Goal: Use online tool/utility: Use online tool/utility

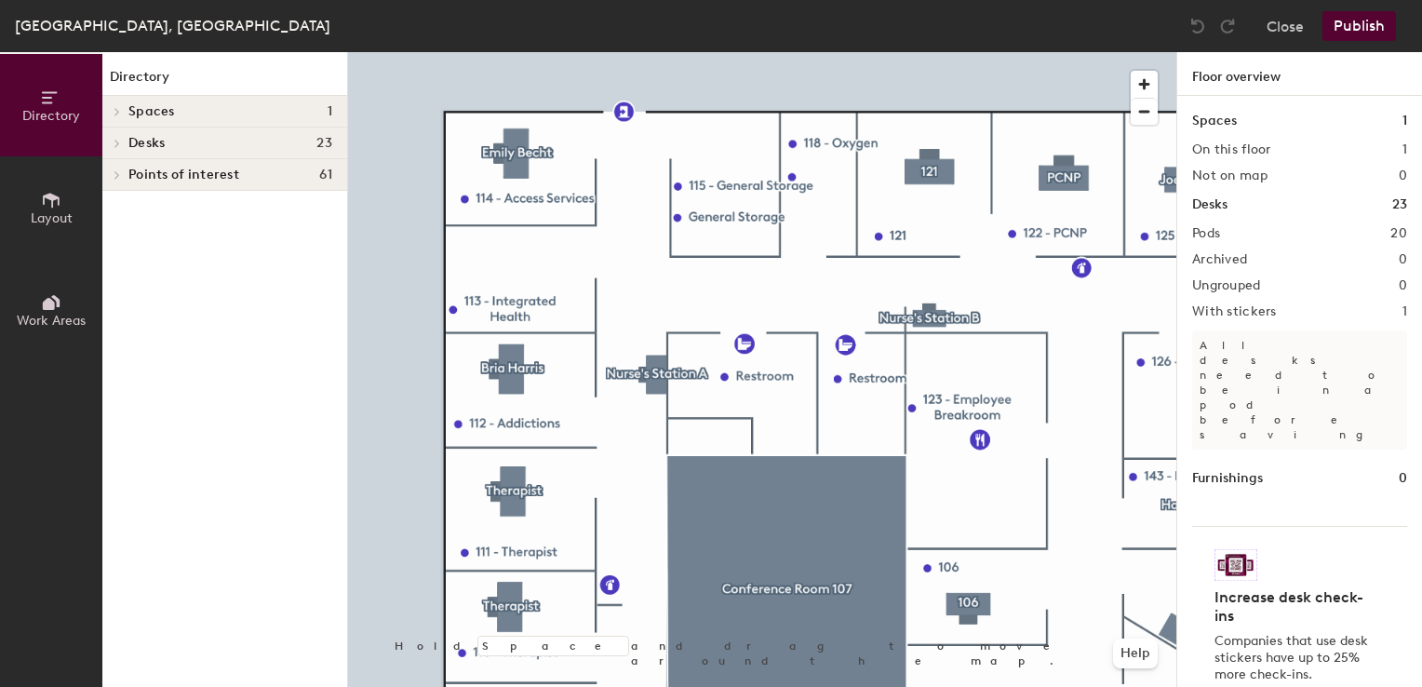
click at [491, 52] on div at bounding box center [762, 52] width 828 height 0
click at [124, 140] on div at bounding box center [116, 143] width 20 height 9
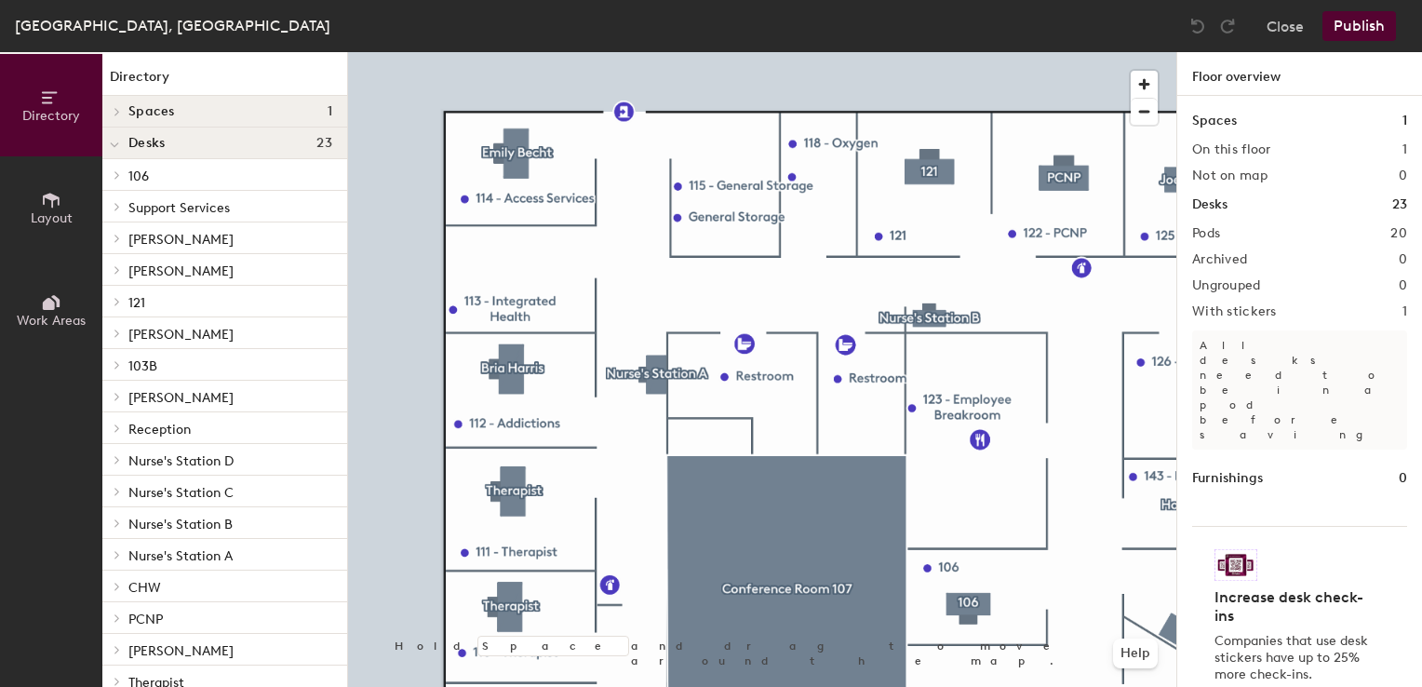
click at [45, 208] on icon at bounding box center [51, 200] width 20 height 20
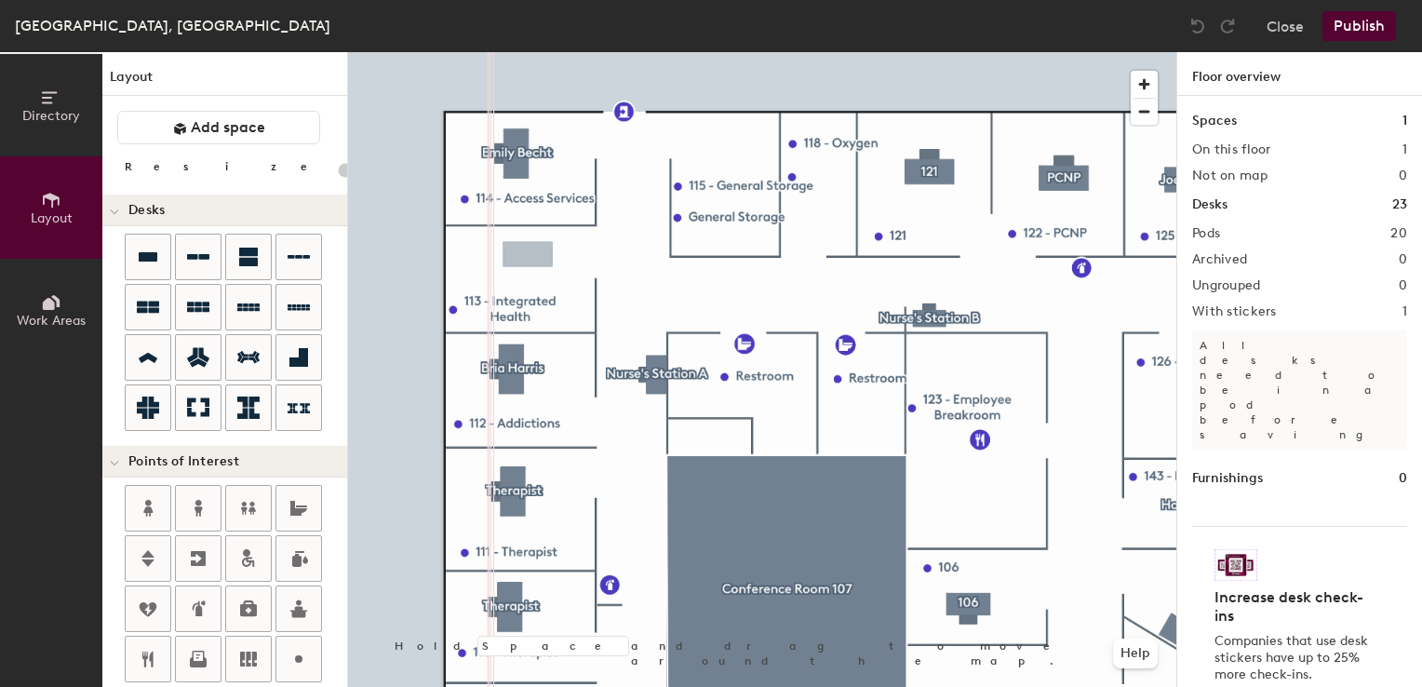
click at [519, 258] on div "Directory Layout Work Areas Layout Add space Resize Desks Points of Interest Fu…" at bounding box center [711, 369] width 1422 height 635
click at [517, 273] on div "Directory Layout Work Areas Layout Add space Resize Desks Points of Interest Fu…" at bounding box center [711, 369] width 1422 height 635
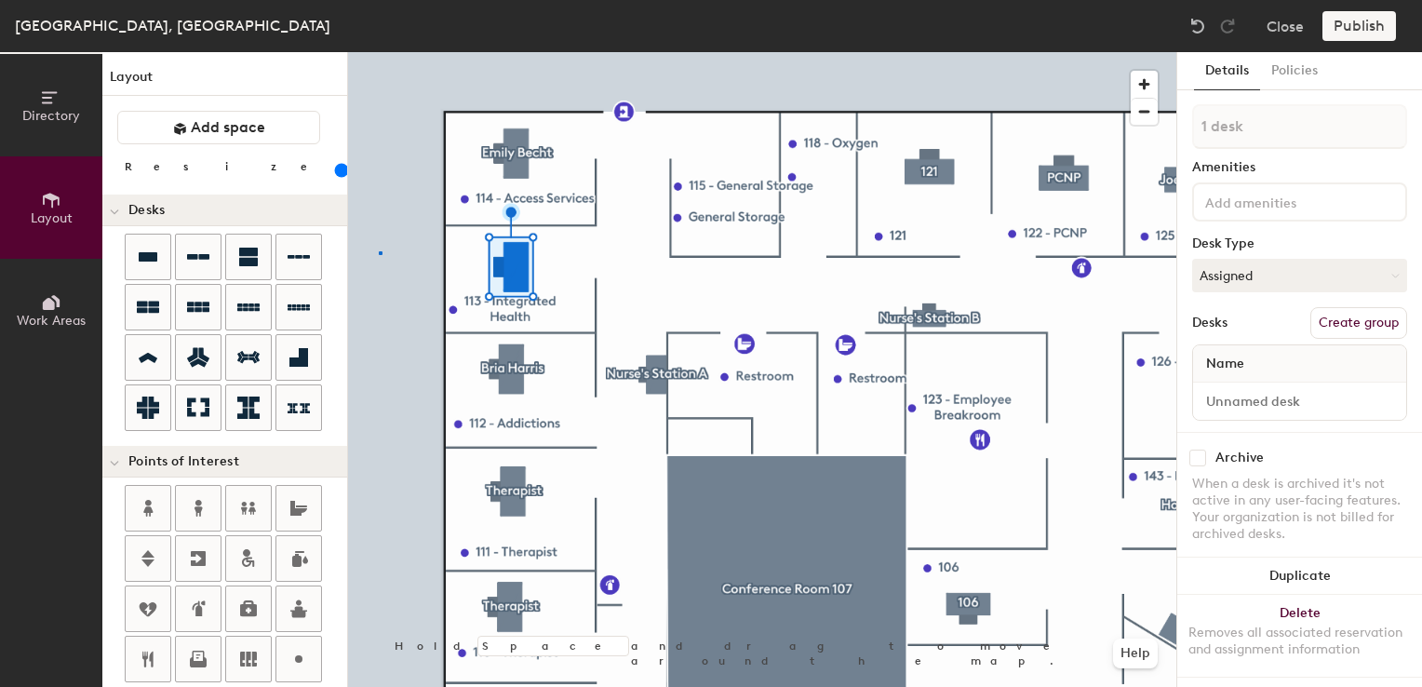
drag, startPoint x: 155, startPoint y: 251, endPoint x: 377, endPoint y: 251, distance: 221.5
click at [377, 52] on div at bounding box center [762, 52] width 828 height 0
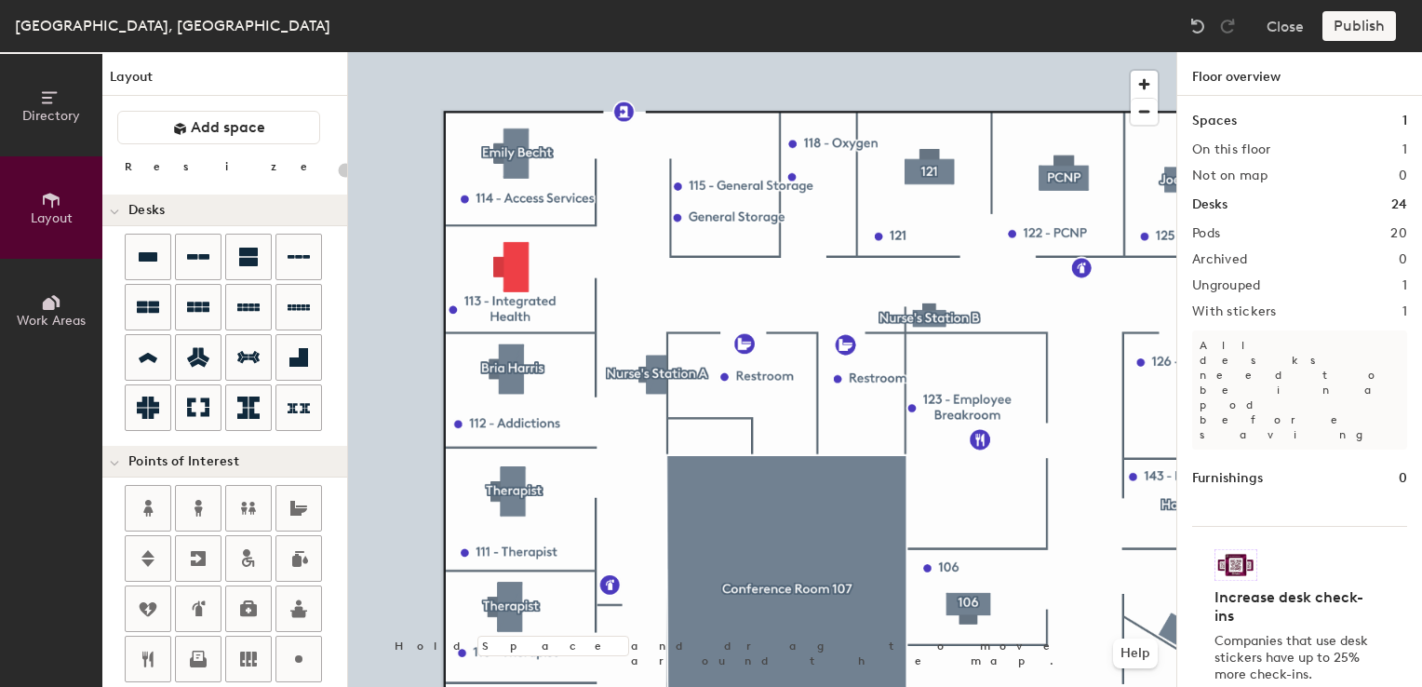
click at [1203, 233] on h2 "Pods" at bounding box center [1206, 233] width 28 height 15
click at [1212, 233] on h2 "Pods" at bounding box center [1206, 233] width 28 height 15
drag, startPoint x: 1212, startPoint y: 233, endPoint x: 1227, endPoint y: 260, distance: 31.3
click at [1226, 261] on h2 "Archived" at bounding box center [1219, 259] width 55 height 15
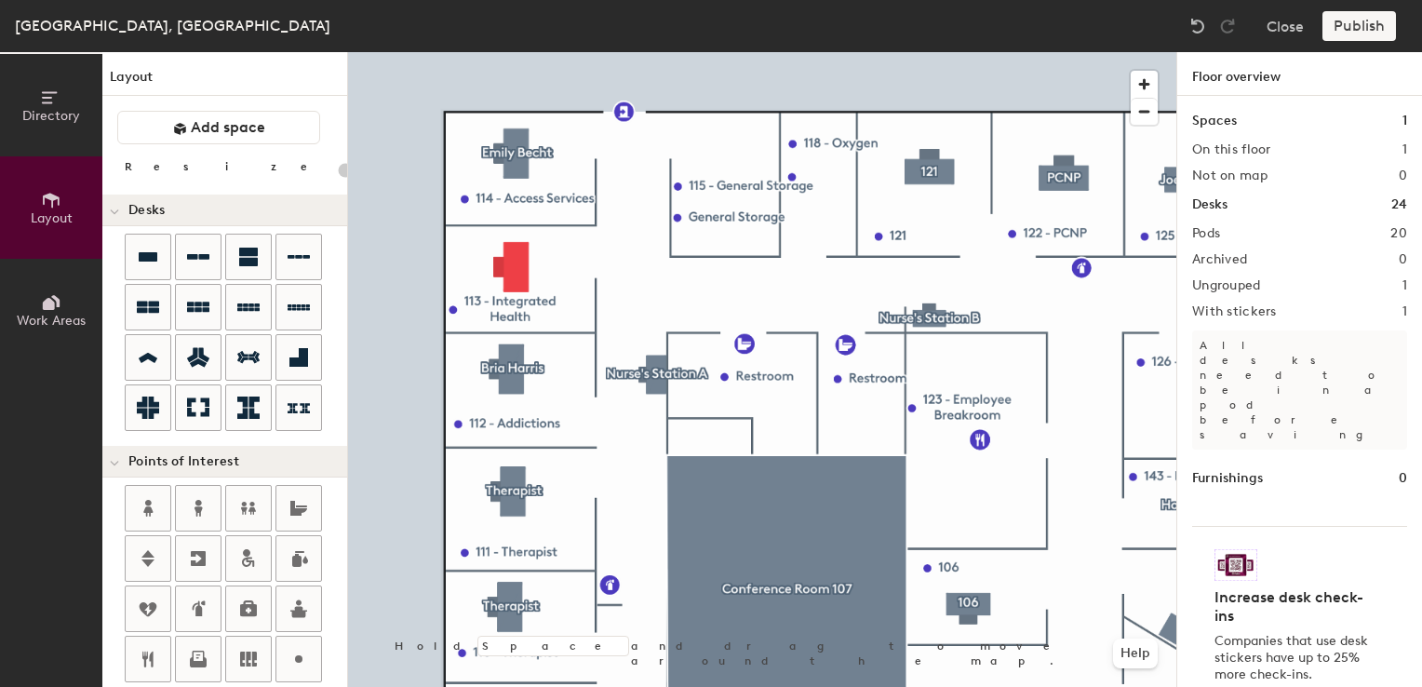
click at [1240, 234] on div "Pods 20" at bounding box center [1299, 233] width 215 height 15
click at [1208, 234] on h2 "Pods" at bounding box center [1206, 233] width 28 height 15
click at [1394, 233] on h2 "20" at bounding box center [1398, 233] width 17 height 15
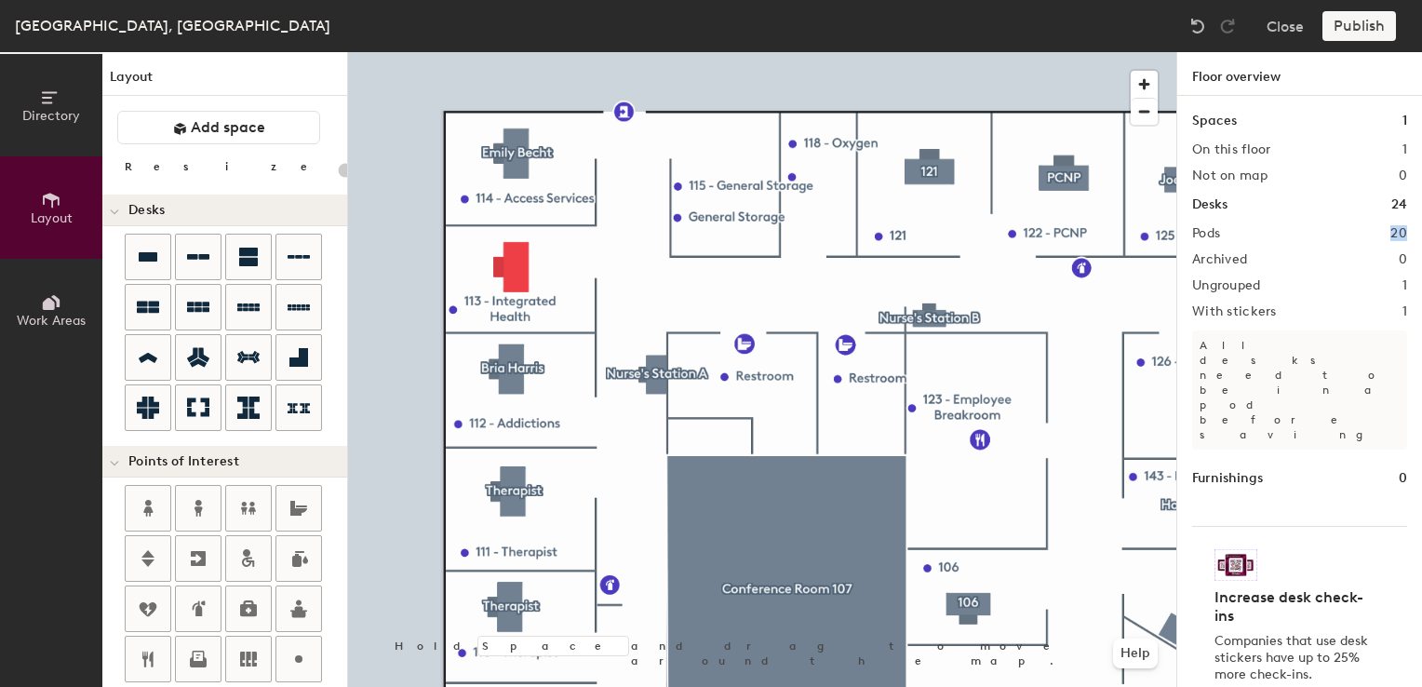
drag, startPoint x: 1394, startPoint y: 233, endPoint x: 1307, endPoint y: 236, distance: 86.6
click at [1307, 236] on div "Pods 20" at bounding box center [1299, 233] width 215 height 15
type input "180"
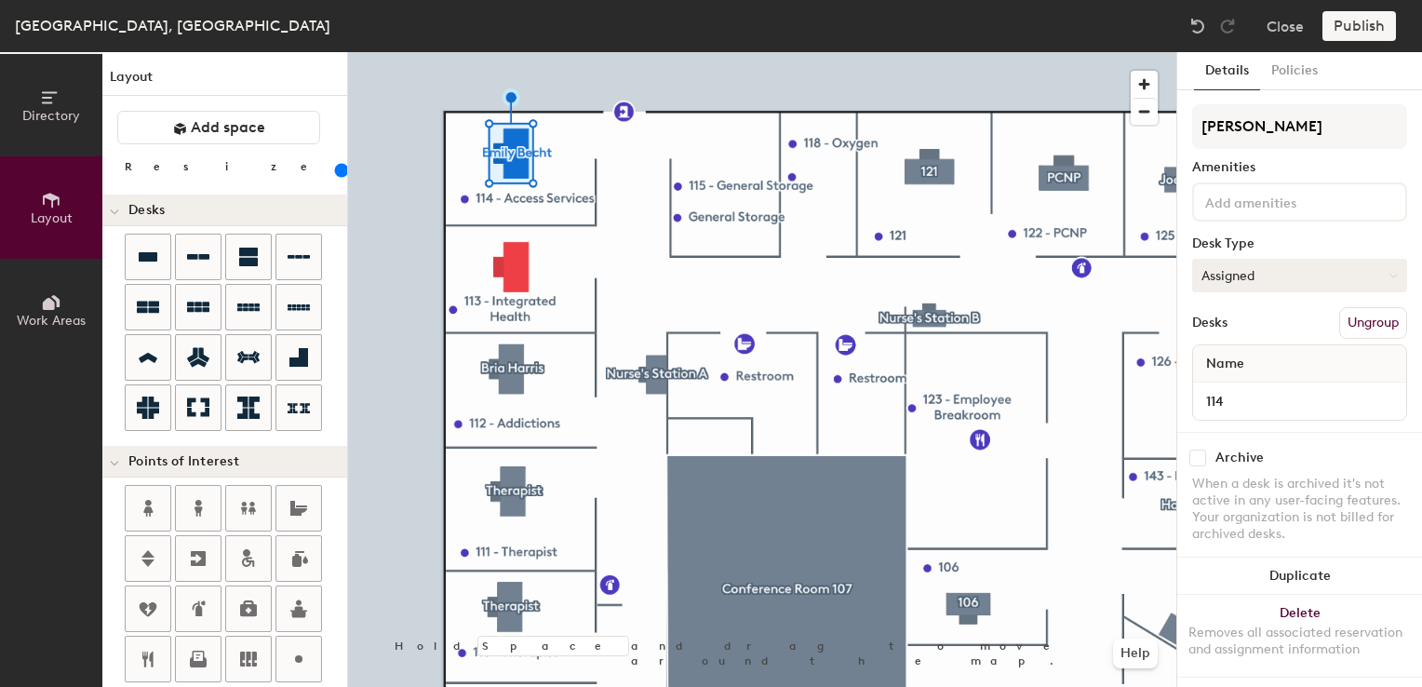
click at [518, 52] on div at bounding box center [762, 52] width 828 height 0
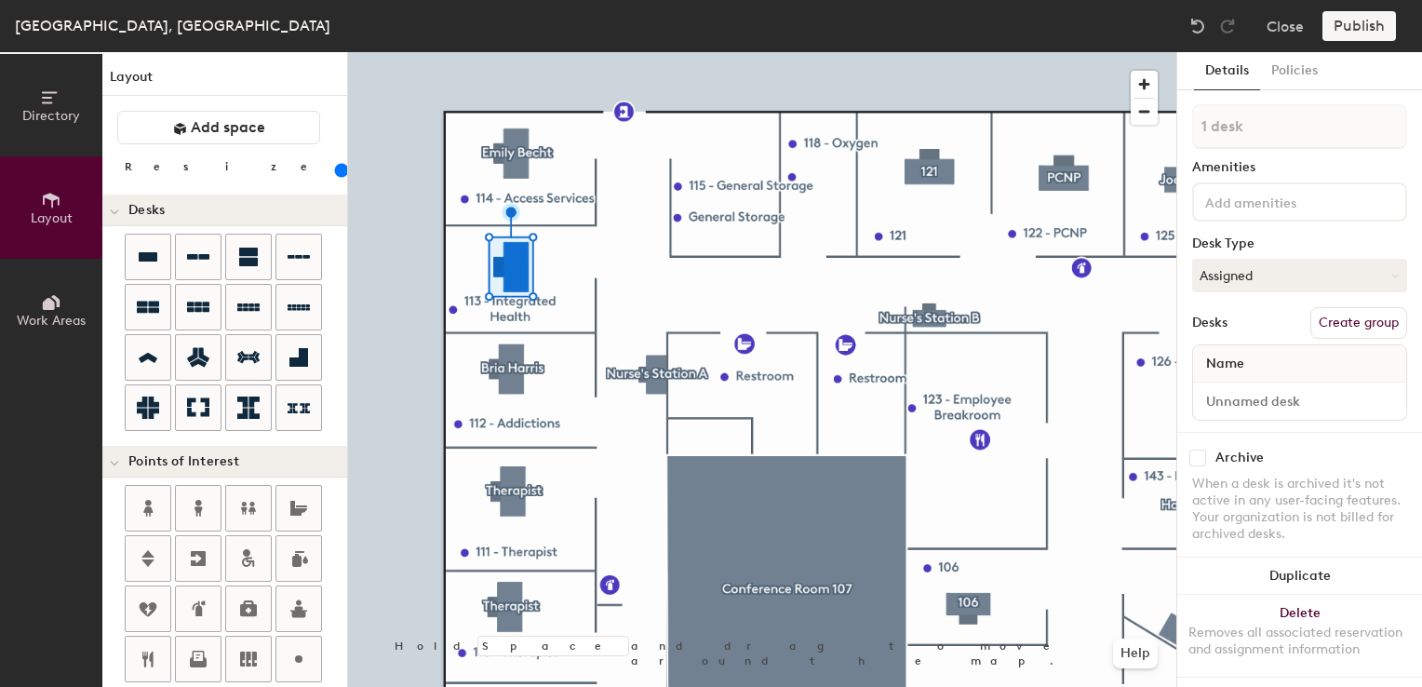
click at [1351, 329] on button "Create group" at bounding box center [1358, 323] width 97 height 32
drag, startPoint x: 1289, startPoint y: 124, endPoint x: 1147, endPoint y: 124, distance: 141.4
click at [1148, 124] on div "Directory Layout Work Areas Layout Add space Resize Desks Points of Interest Fu…" at bounding box center [711, 369] width 1422 height 635
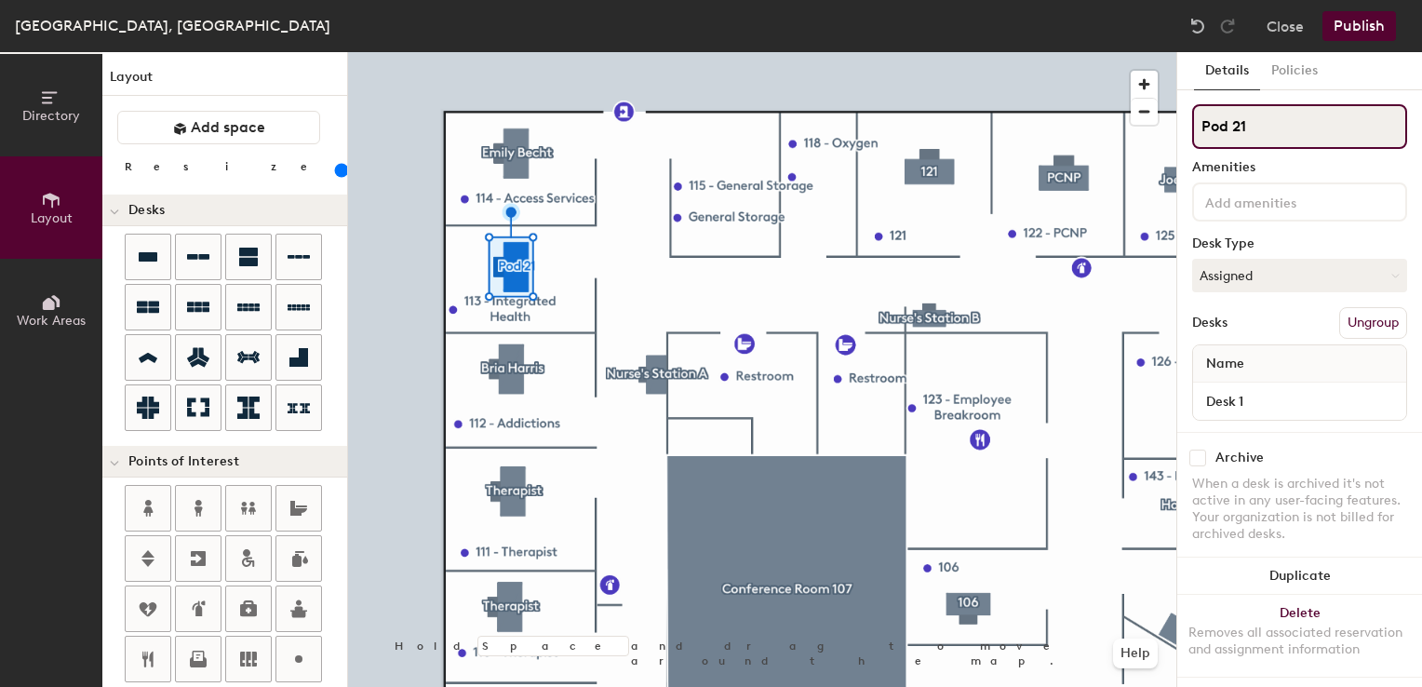
click at [1266, 136] on input "Pod 21" at bounding box center [1299, 126] width 215 height 45
click at [1266, 134] on input "Pod 21" at bounding box center [1299, 126] width 215 height 45
drag, startPoint x: 1287, startPoint y: 119, endPoint x: 1225, endPoint y: 100, distance: 65.3
click at [1148, 106] on div "Directory Layout Work Areas Layout Add space Resize Desks Points of Interest Fu…" at bounding box center [711, 369] width 1422 height 635
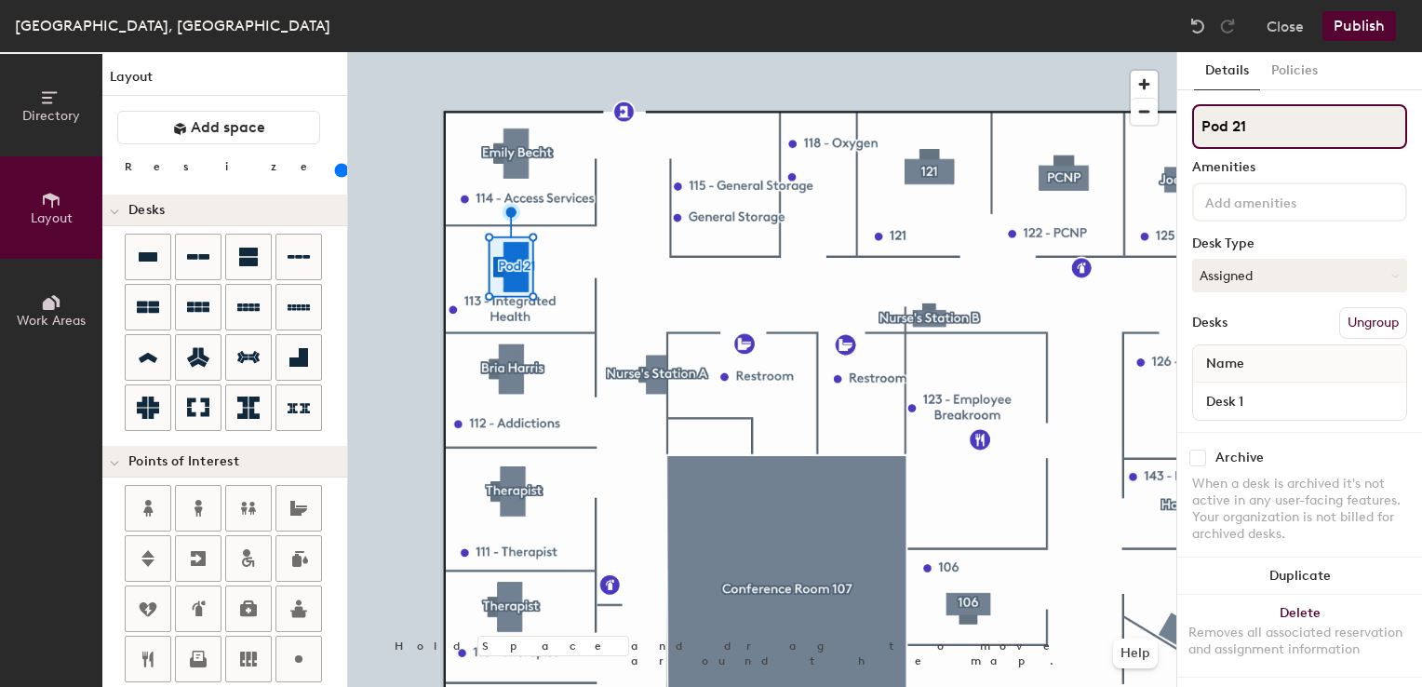
paste input "[PERSON_NAME]"
type input "[PERSON_NAME]"
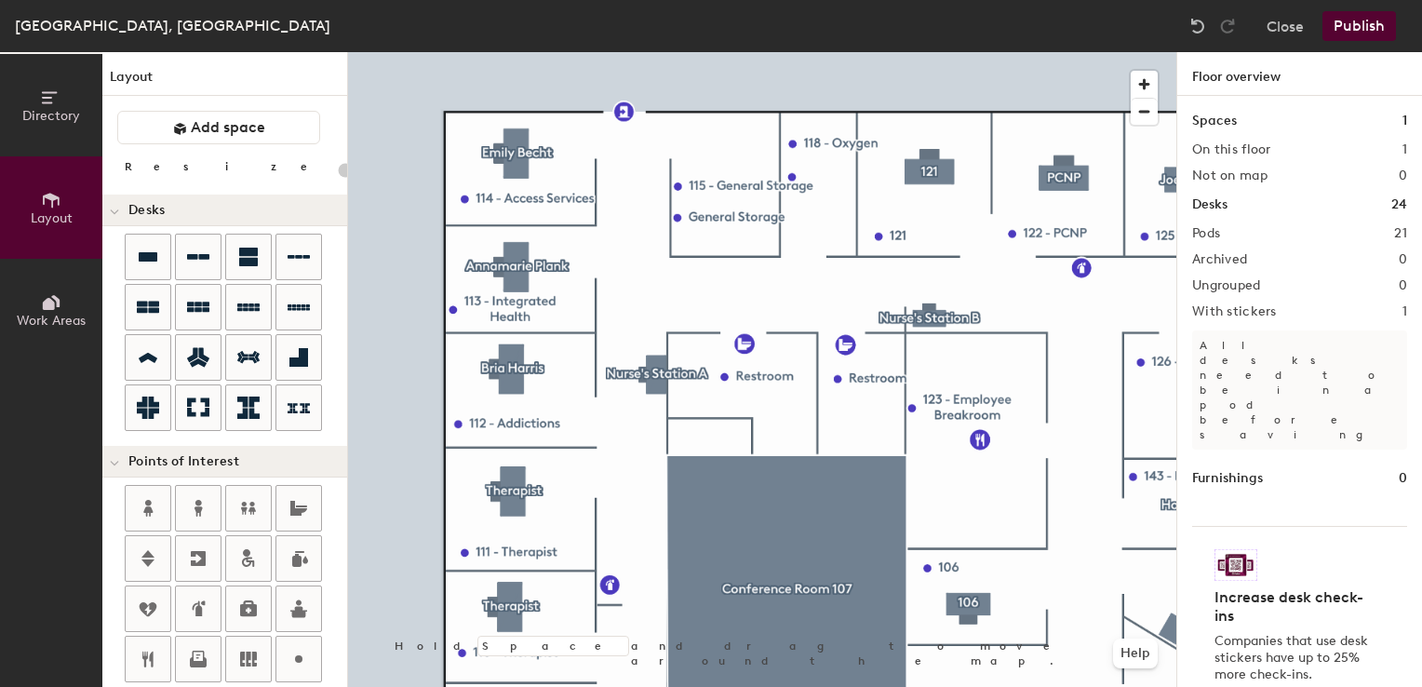
type input "20"
